Goal: Use online tool/utility: Utilize a website feature to perform a specific function

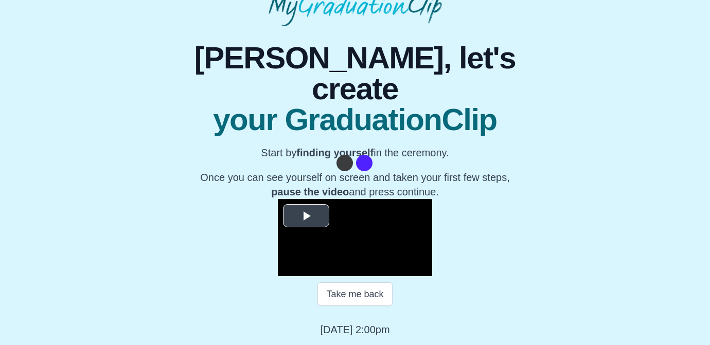
scroll to position [149, 0]
click at [306, 216] on span "Video Player" at bounding box center [306, 216] width 0 height 0
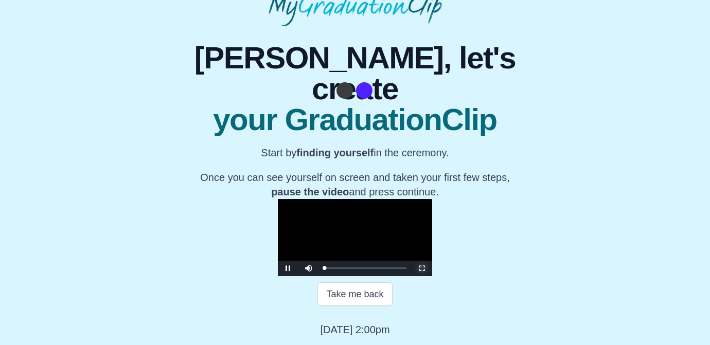
click at [422, 269] on span "Video Player" at bounding box center [422, 269] width 0 height 0
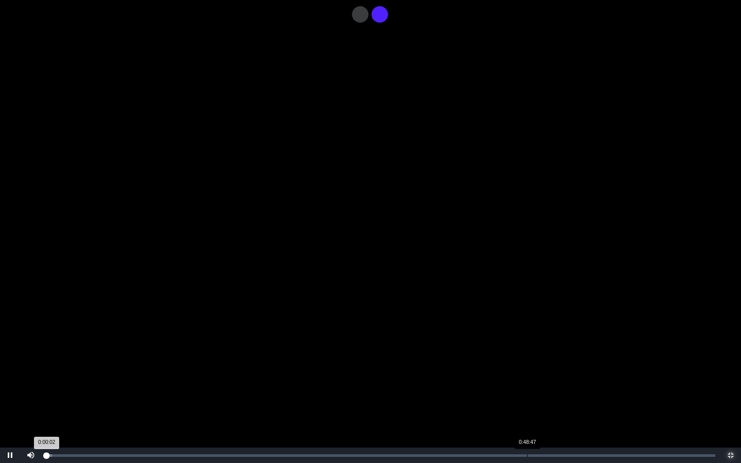
click at [526, 345] on div "Loaded : 0% 0:48:47 0:00:02 Progress : 0%" at bounding box center [380, 455] width 679 height 15
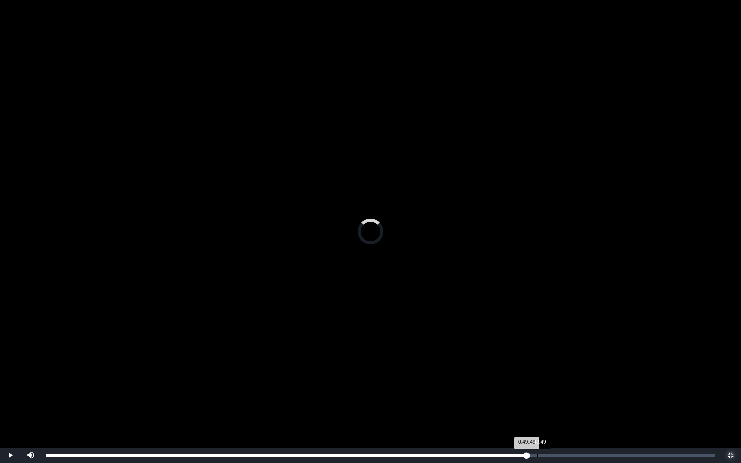
click at [537, 345] on div "Loaded : 0% 0:49:49 0:49:49 Progress : 0%" at bounding box center [380, 455] width 679 height 15
click at [544, 345] on div "Loaded : 0% 0:49:49 0:49:50 Progress : 0%" at bounding box center [380, 455] width 679 height 15
click at [546, 345] on div "0:50:42" at bounding box center [546, 455] width 1 height 3
click at [549, 345] on div "0:51:04 Progress : 0%" at bounding box center [297, 455] width 503 height 3
click at [555, 345] on div "0:51:39" at bounding box center [555, 455] width 1 height 3
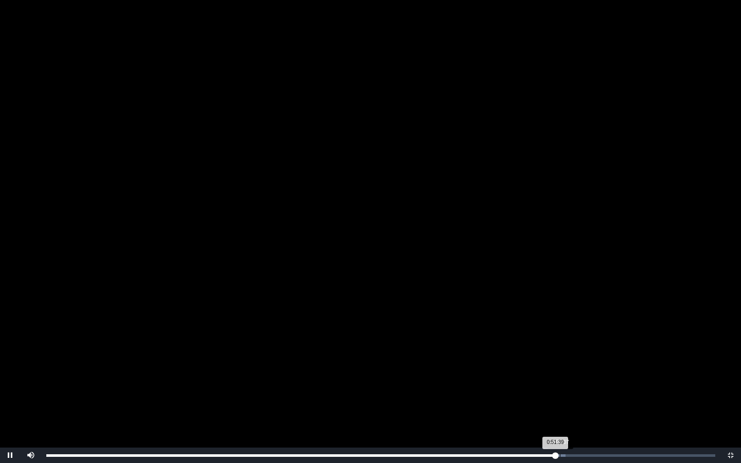
click at [560, 345] on div "0:52:07" at bounding box center [560, 455] width 1 height 3
click at [567, 345] on div "Loaded : 0% 0:52:29 0:52:11 Progress : 0%" at bounding box center [380, 455] width 669 height 3
click at [577, 345] on div "0:53:50" at bounding box center [577, 455] width 1 height 3
click at [577, 345] on div "0:53:51 Progress : 0%" at bounding box center [311, 455] width 530 height 3
click at [581, 345] on div "0:54:16 Progress : 0%" at bounding box center [313, 455] width 535 height 3
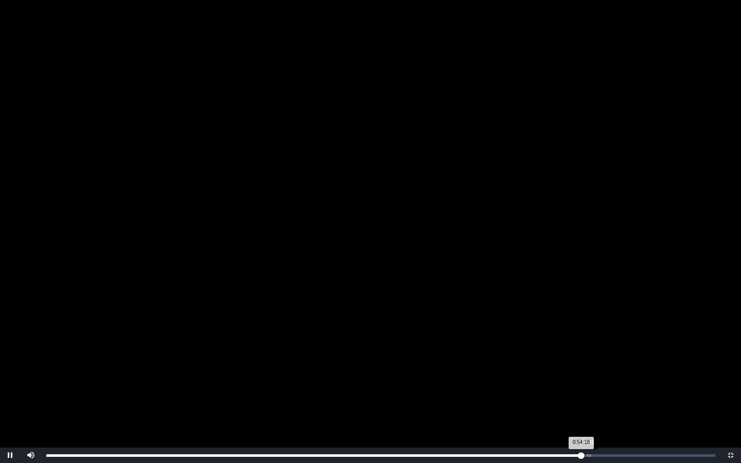
click at [585, 345] on div "0:54:41" at bounding box center [585, 455] width 1 height 3
click at [584, 345] on div "0:54:38 Progress : 0%" at bounding box center [315, 455] width 539 height 3
click at [583, 345] on div "0:54:38 Progress : 0%" at bounding box center [315, 455] width 538 height 3
click at [583, 345] on div "0:54:31 Progress : 0%" at bounding box center [314, 455] width 537 height 3
click at [584, 345] on div "0:54:38 Progress : 0%" at bounding box center [315, 455] width 538 height 3
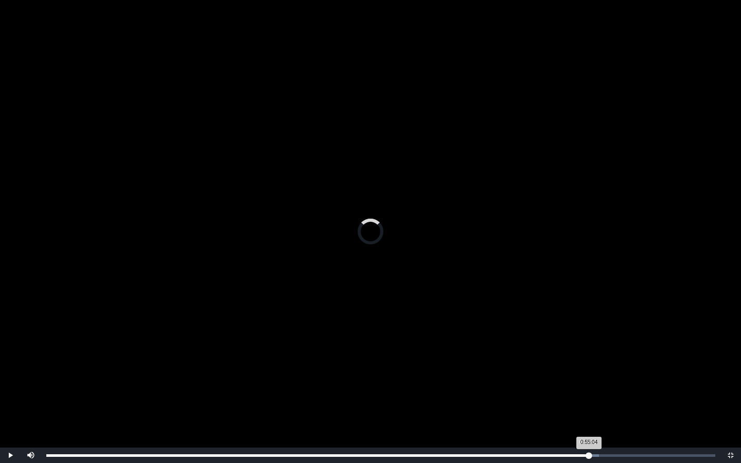
click at [588, 345] on div "0:55:04 Progress : 0%" at bounding box center [317, 455] width 543 height 3
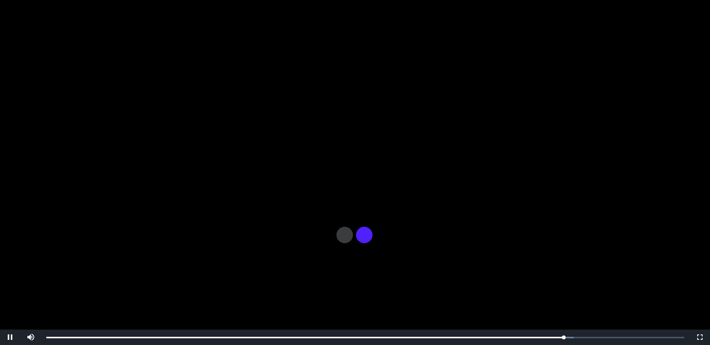
scroll to position [105, 0]
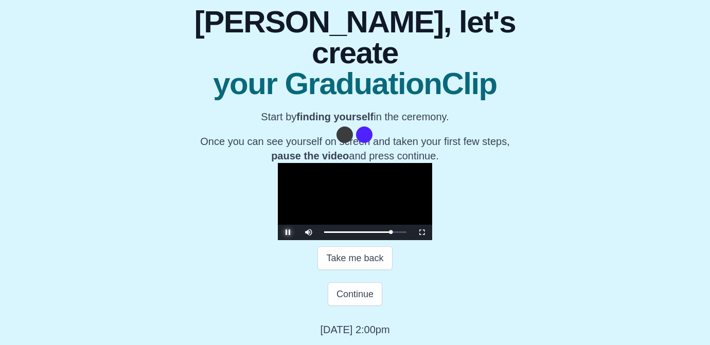
click at [288, 233] on span "Video Player" at bounding box center [288, 233] width 0 height 0
